Goal: Information Seeking & Learning: Check status

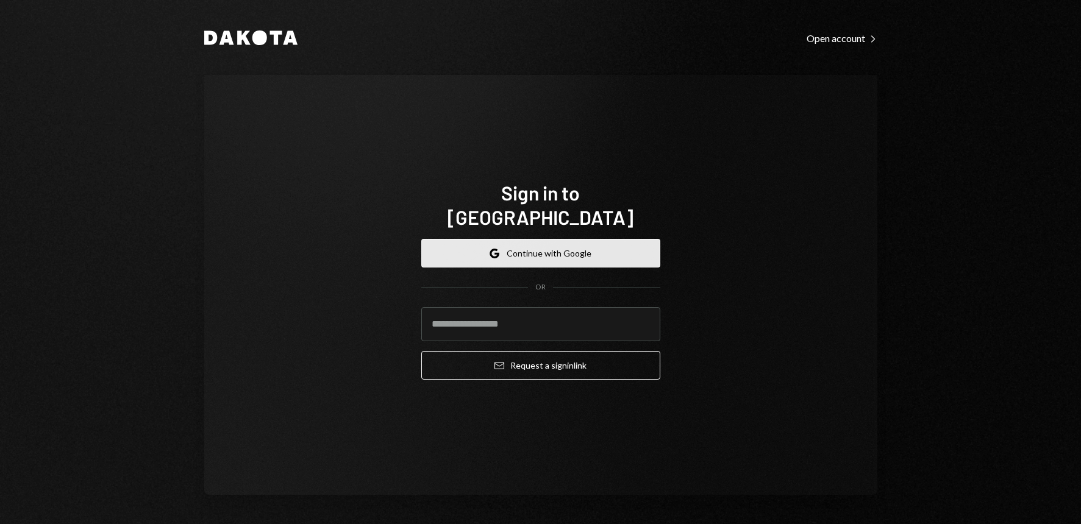
click at [569, 249] on button "Google Continue with Google" at bounding box center [540, 253] width 239 height 29
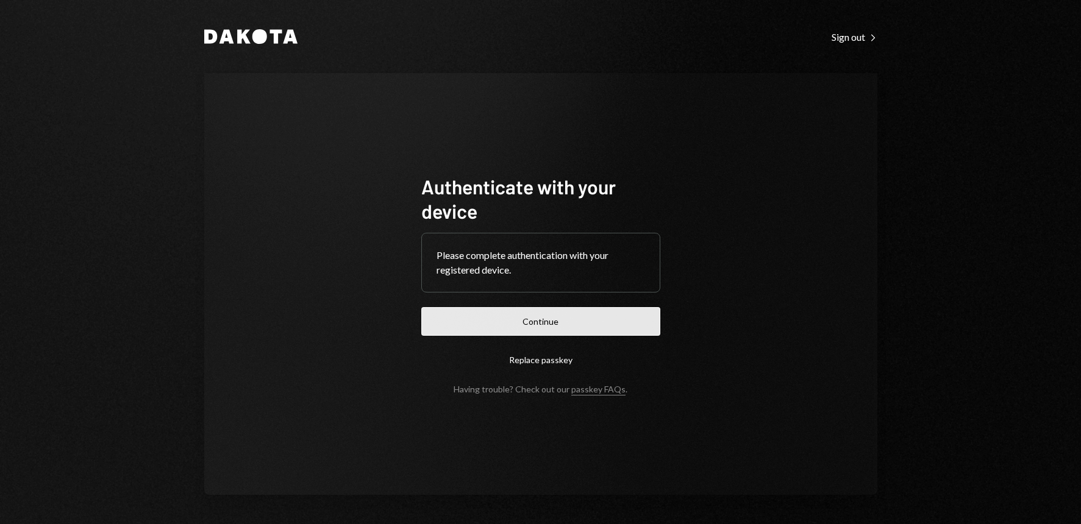
click at [556, 330] on button "Continue" at bounding box center [540, 321] width 239 height 29
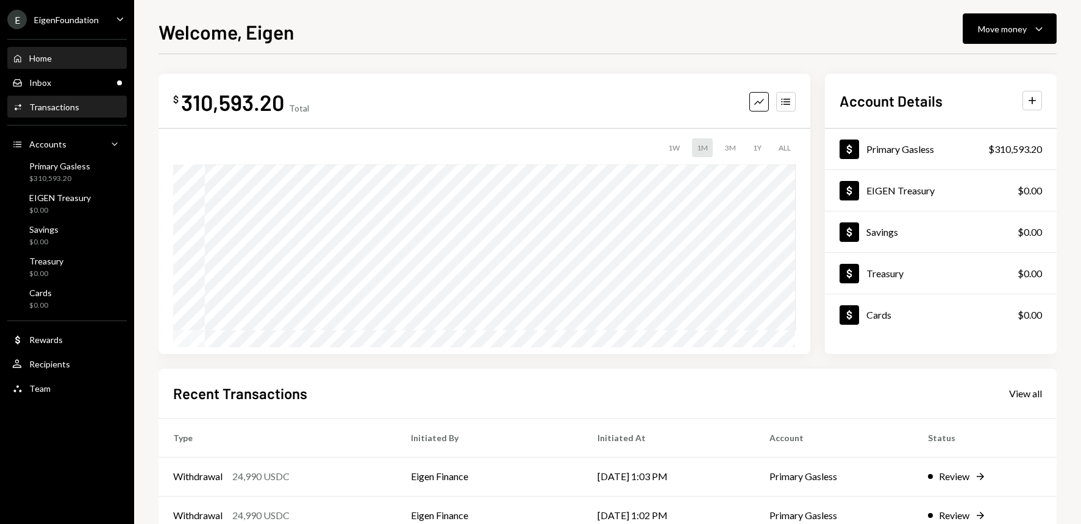
click at [67, 110] on div "Transactions" at bounding box center [54, 107] width 50 height 10
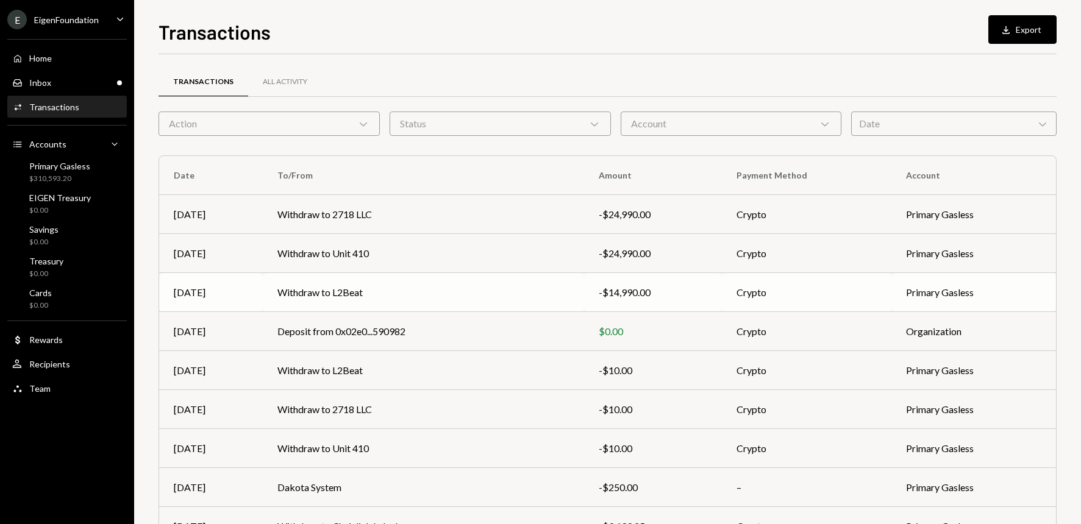
click at [395, 292] on td "Withdraw to L2Beat" at bounding box center [424, 292] width 322 height 39
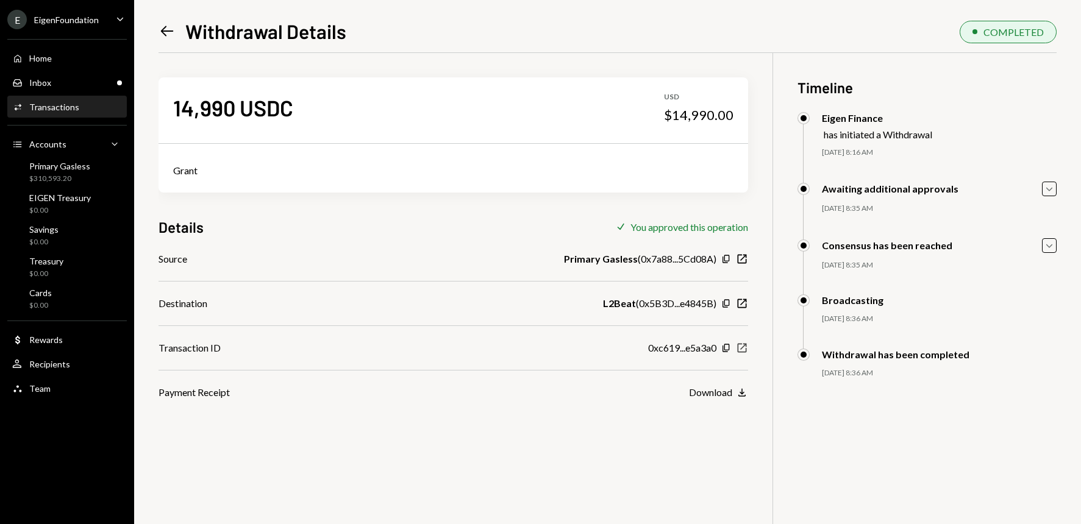
click at [744, 348] on icon "New Window" at bounding box center [742, 348] width 12 height 12
click at [166, 32] on icon "Left Arrow" at bounding box center [166, 31] width 17 height 17
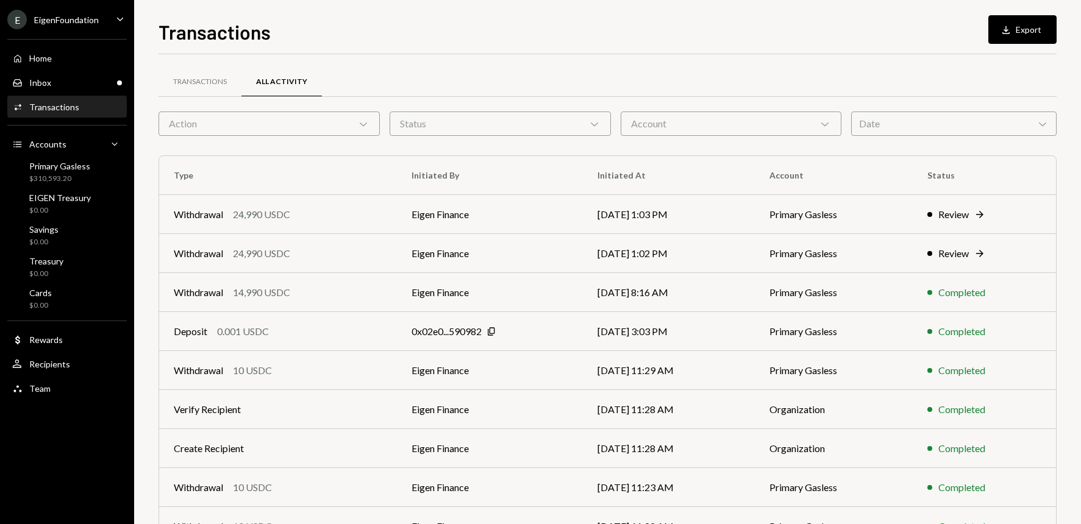
click at [55, 107] on div "Transactions" at bounding box center [54, 107] width 50 height 10
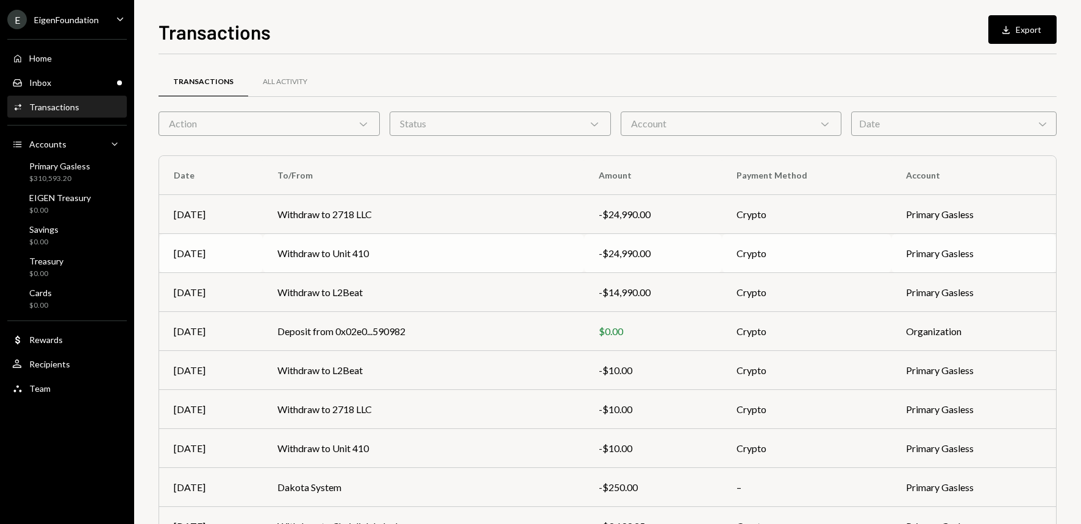
click at [336, 258] on td "Withdraw to Unit 410" at bounding box center [424, 253] width 322 height 39
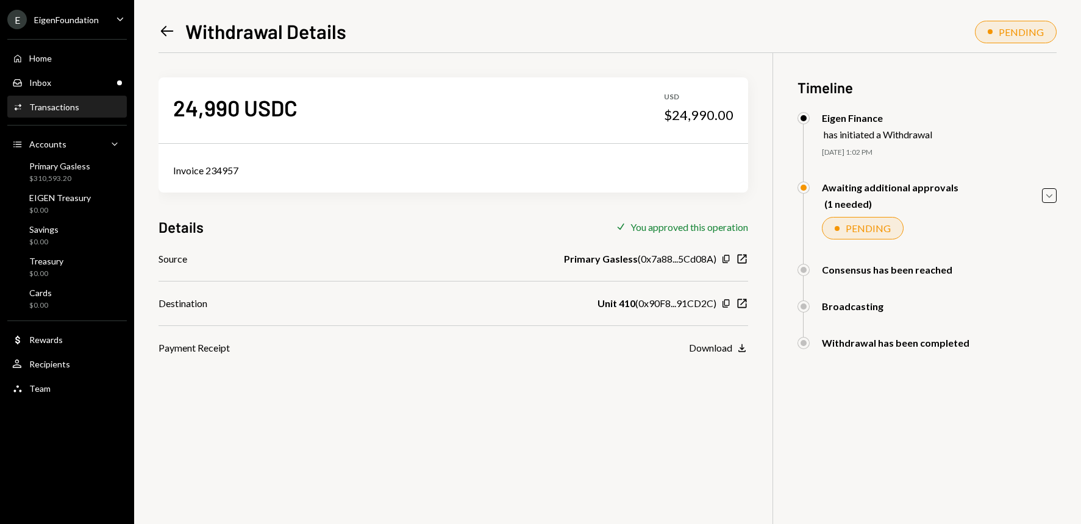
click at [163, 35] on icon "Left Arrow" at bounding box center [166, 31] width 17 height 17
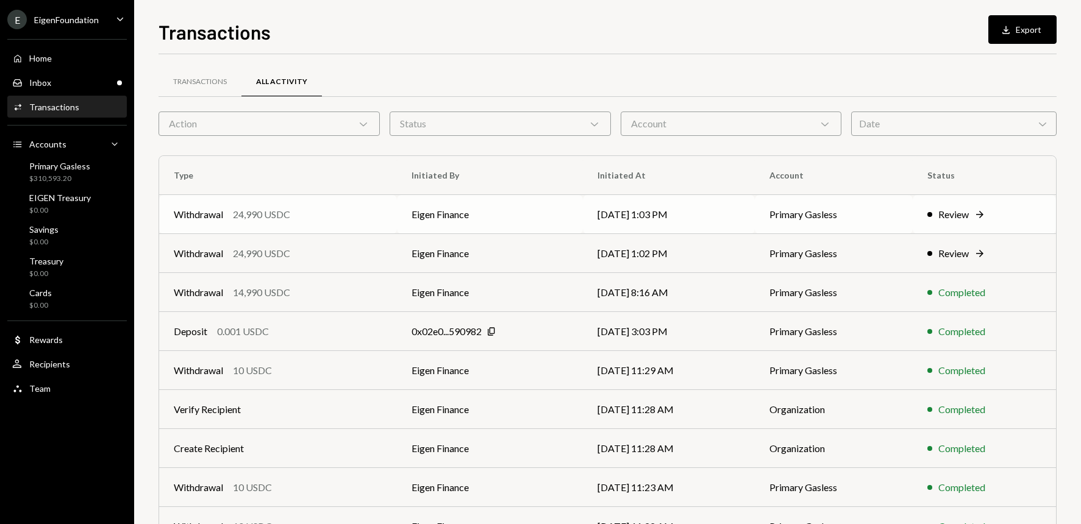
click at [248, 216] on div "24,990 USDC" at bounding box center [261, 214] width 57 height 15
